Goal: Complete application form: Complete application form

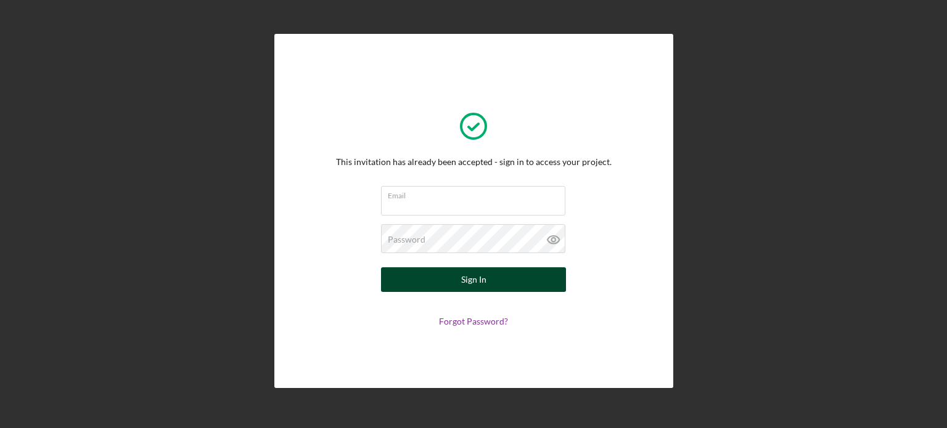
type input "[EMAIL_ADDRESS][DOMAIN_NAME]"
click at [422, 272] on button "Sign In" at bounding box center [473, 279] width 185 height 25
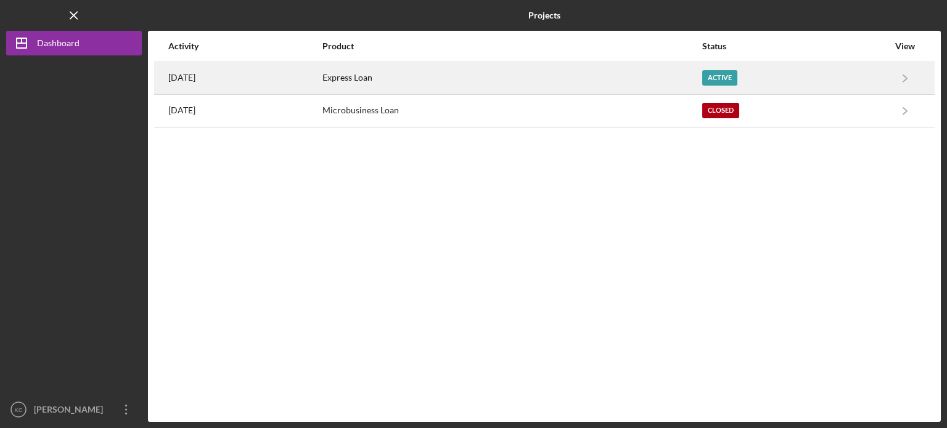
click at [415, 81] on div "Express Loan" at bounding box center [511, 78] width 379 height 31
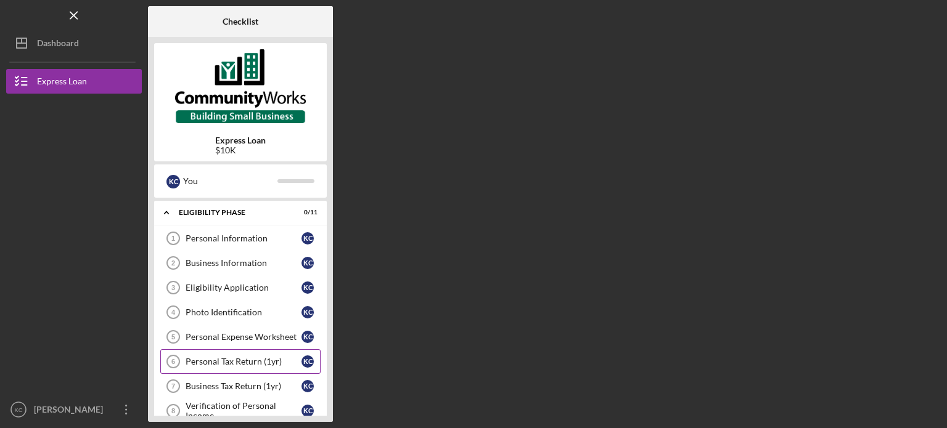
scroll to position [5, 0]
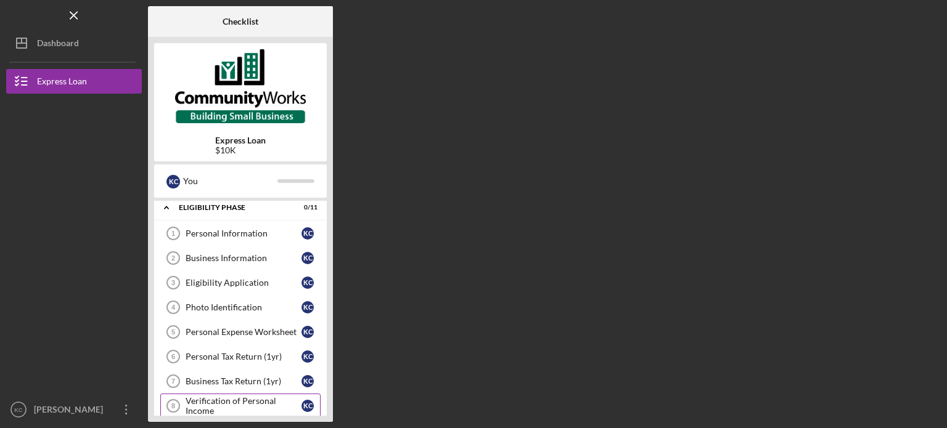
click at [218, 401] on div "Verification of Personal Income" at bounding box center [243, 406] width 116 height 20
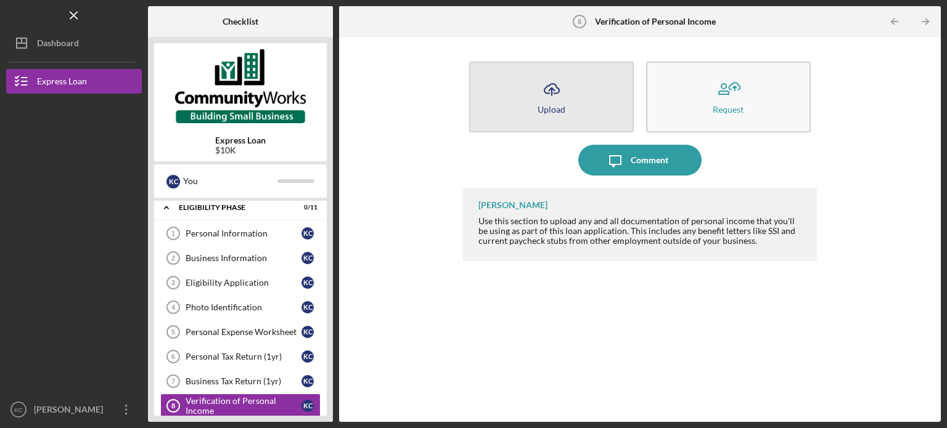
click at [583, 104] on button "Icon/Upload Upload" at bounding box center [551, 97] width 165 height 71
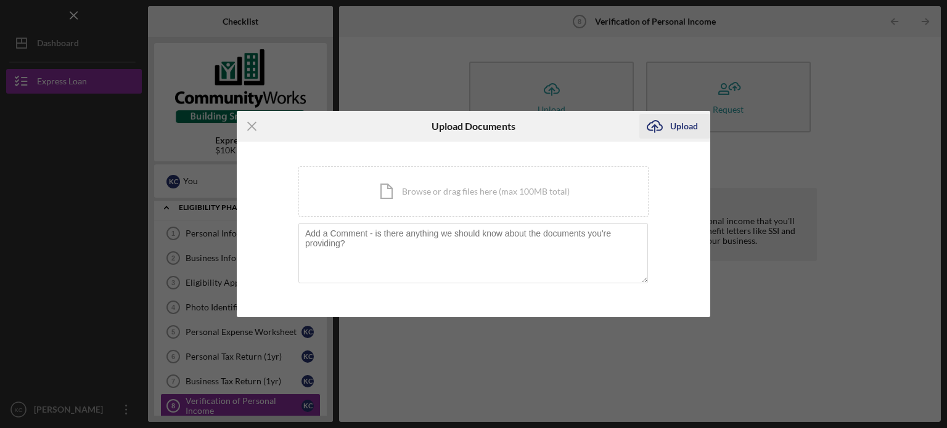
click at [645, 126] on icon "Icon/Upload" at bounding box center [654, 126] width 31 height 31
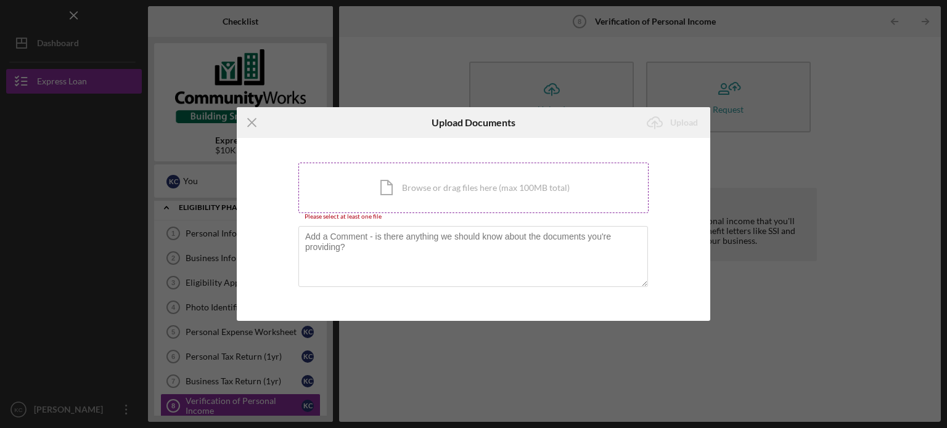
click at [429, 197] on div "Icon/Document Browse or drag files here (max 100MB total) Tap to choose files o…" at bounding box center [473, 188] width 350 height 51
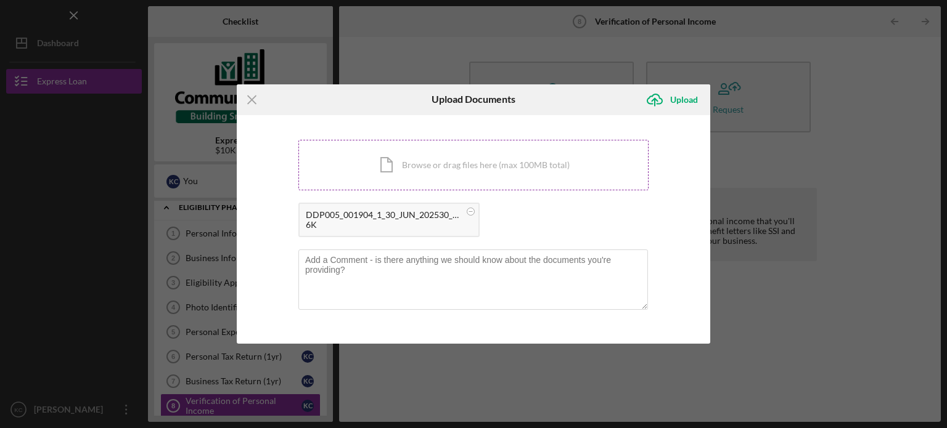
click at [544, 156] on div "Icon/Document Browse or drag files here (max 100MB total) Tap to choose files o…" at bounding box center [473, 165] width 350 height 51
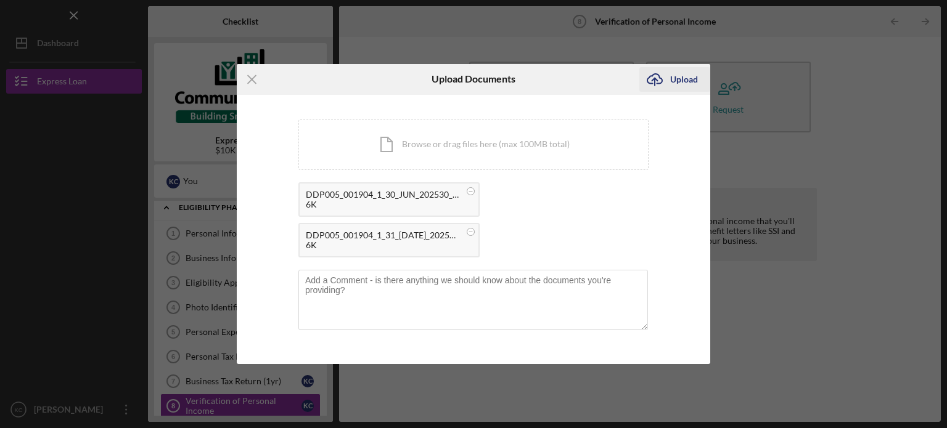
click at [654, 76] on icon "Icon/Upload" at bounding box center [654, 79] width 31 height 31
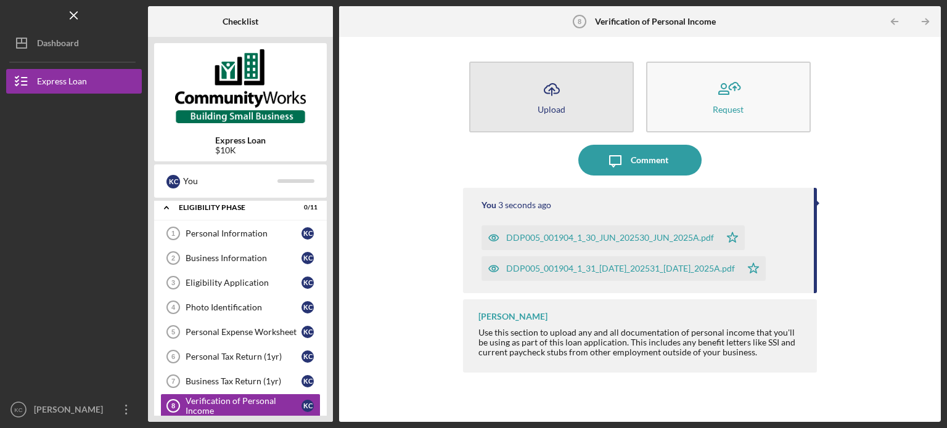
click at [547, 101] on icon "Icon/Upload" at bounding box center [551, 89] width 31 height 31
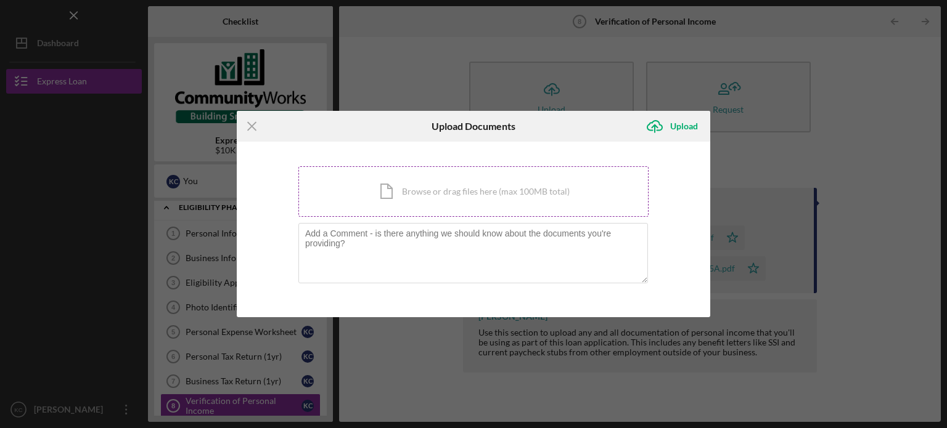
click at [494, 206] on div "Icon/Document Browse or drag files here (max 100MB total) Tap to choose files o…" at bounding box center [473, 191] width 350 height 51
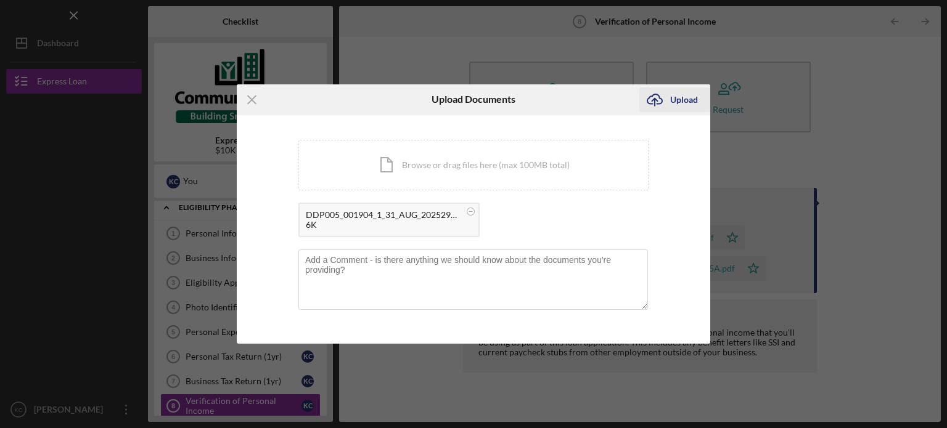
click at [650, 95] on icon "Icon/Upload" at bounding box center [654, 99] width 31 height 31
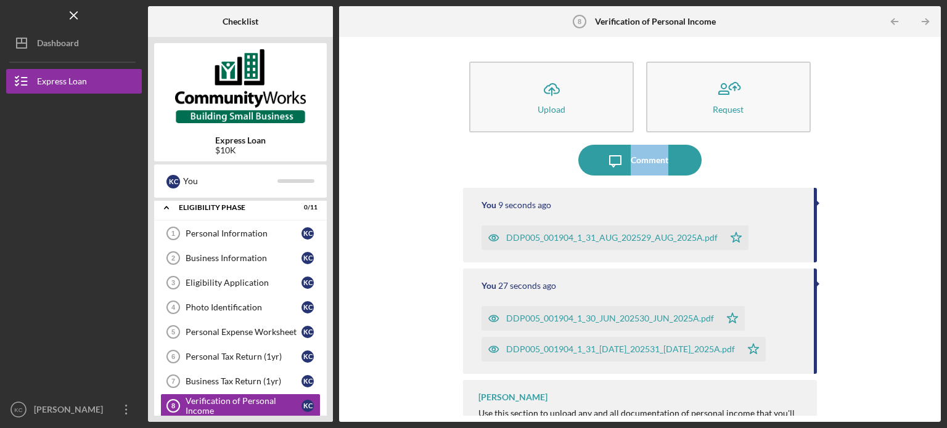
drag, startPoint x: 929, startPoint y: 143, endPoint x: 931, endPoint y: 159, distance: 16.1
click at [931, 159] on div "Icon/Upload Upload Request Icon/Message Comment You 9 seconds ago DDP005_001904…" at bounding box center [639, 229] width 589 height 373
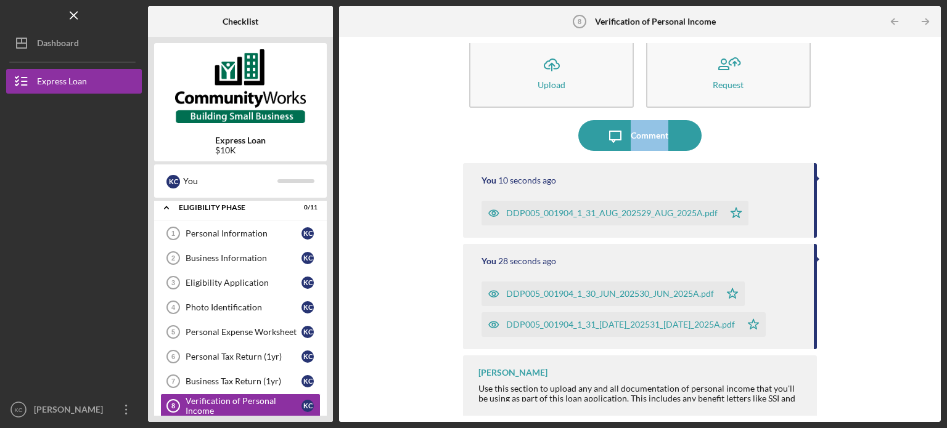
scroll to position [25, 0]
click at [842, 125] on div "Icon/Upload Upload Request Icon/Message Comment You 14 seconds ago DDP005_00190…" at bounding box center [639, 229] width 589 height 373
click at [219, 285] on div "Eligibility Application" at bounding box center [243, 283] width 116 height 10
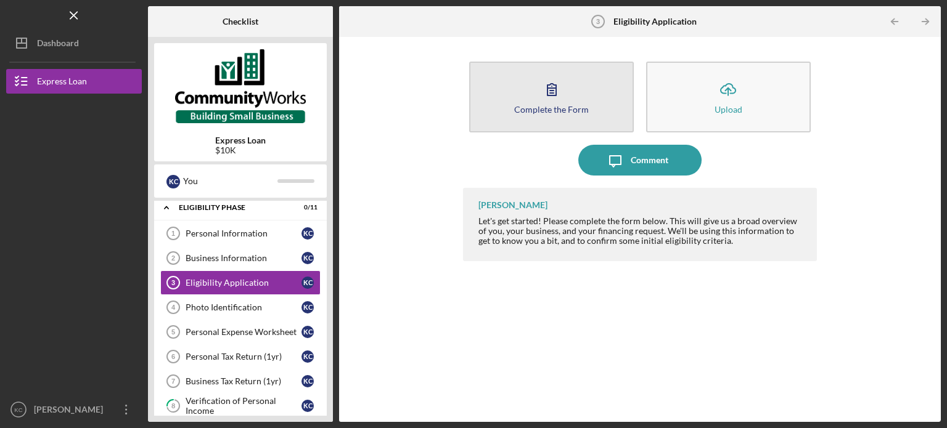
click at [517, 107] on div "Complete the Form" at bounding box center [551, 109] width 75 height 9
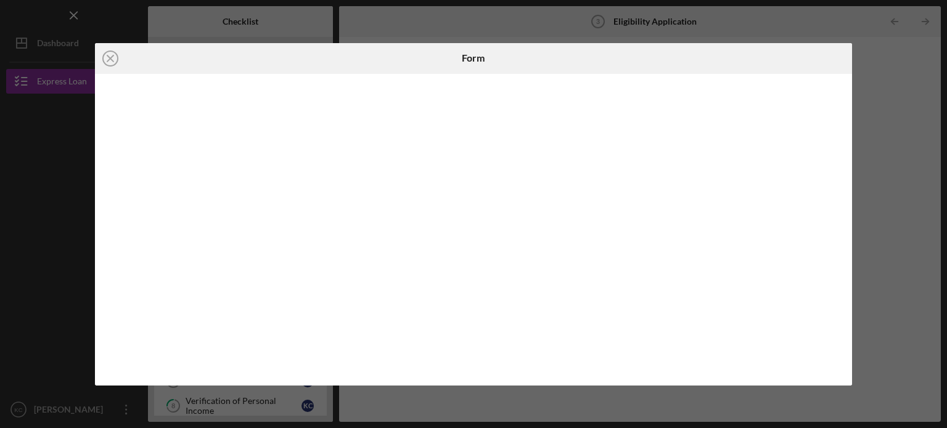
click at [650, 69] on div at bounding box center [726, 58] width 253 height 31
click at [104, 55] on icon "Icon/Close" at bounding box center [110, 58] width 31 height 31
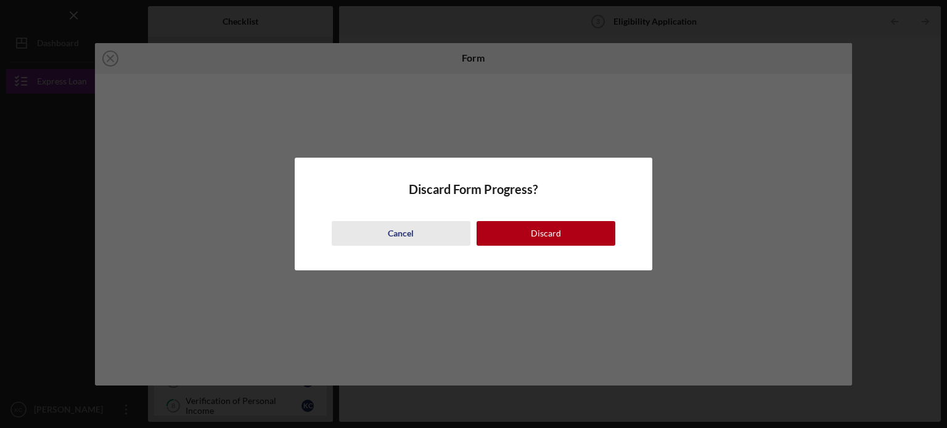
click at [374, 237] on button "Cancel" at bounding box center [401, 233] width 139 height 25
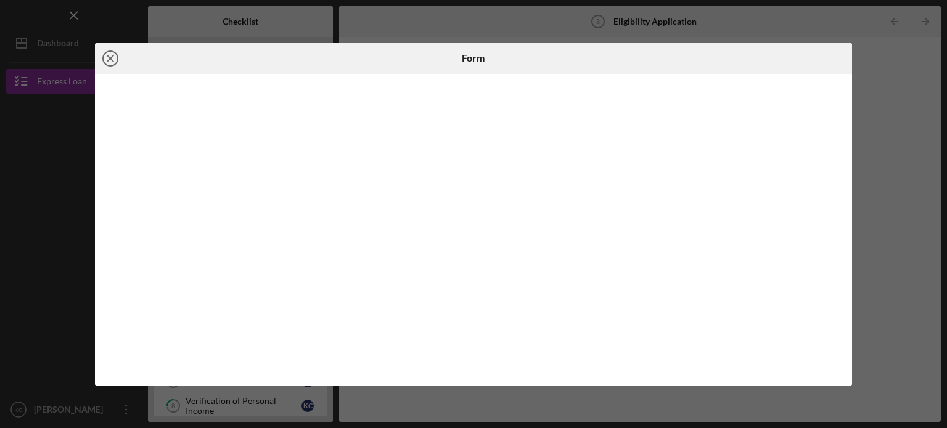
click at [112, 60] on line at bounding box center [110, 58] width 6 height 6
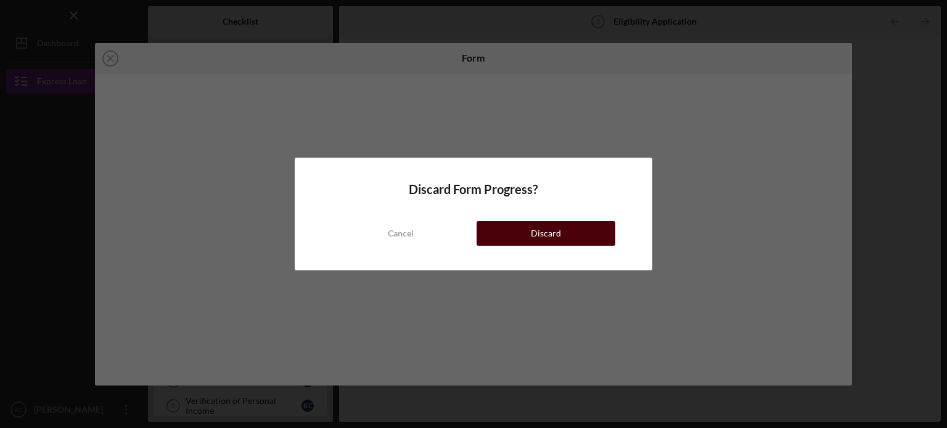
click at [518, 226] on button "Discard" at bounding box center [545, 233] width 139 height 25
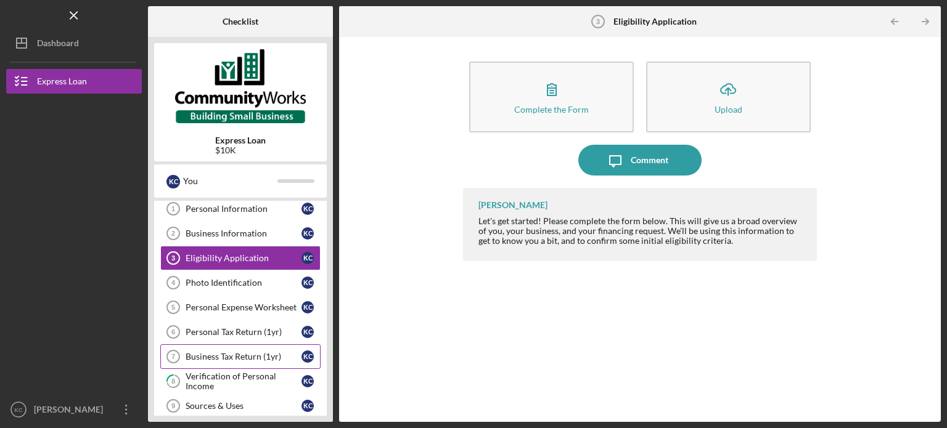
scroll to position [149, 0]
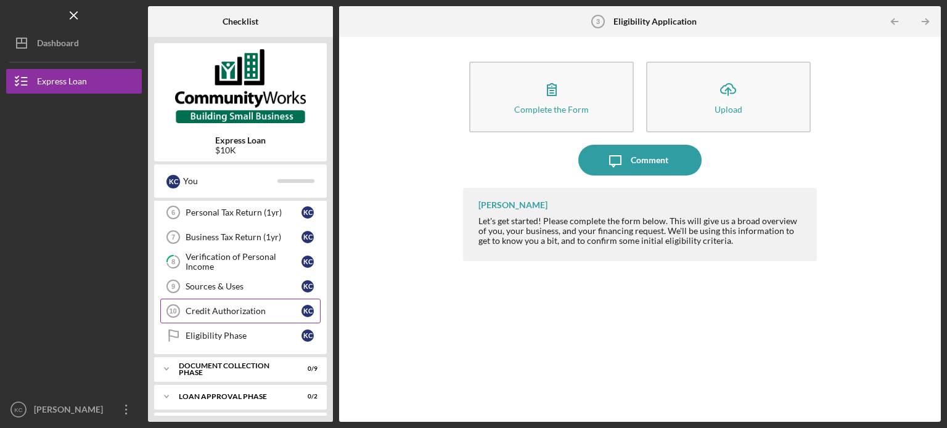
click at [244, 307] on div "Credit Authorization" at bounding box center [243, 311] width 116 height 10
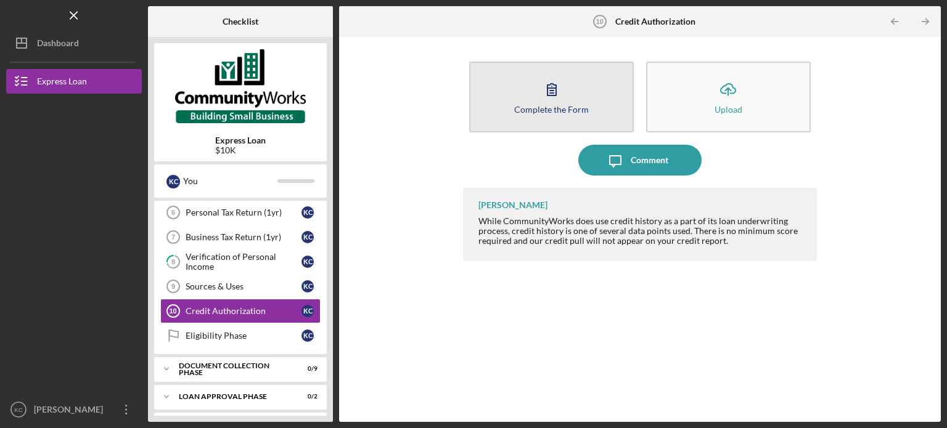
click at [525, 92] on button "Complete the Form Form" at bounding box center [551, 97] width 165 height 71
